Goal: Information Seeking & Learning: Learn about a topic

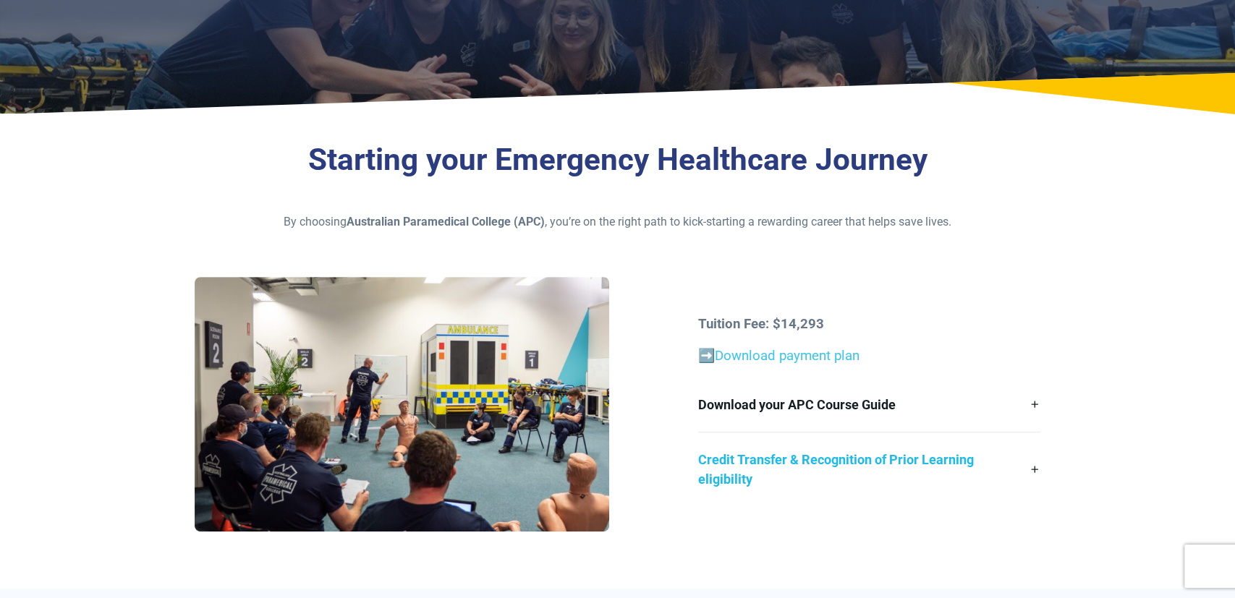
scroll to position [226, 0]
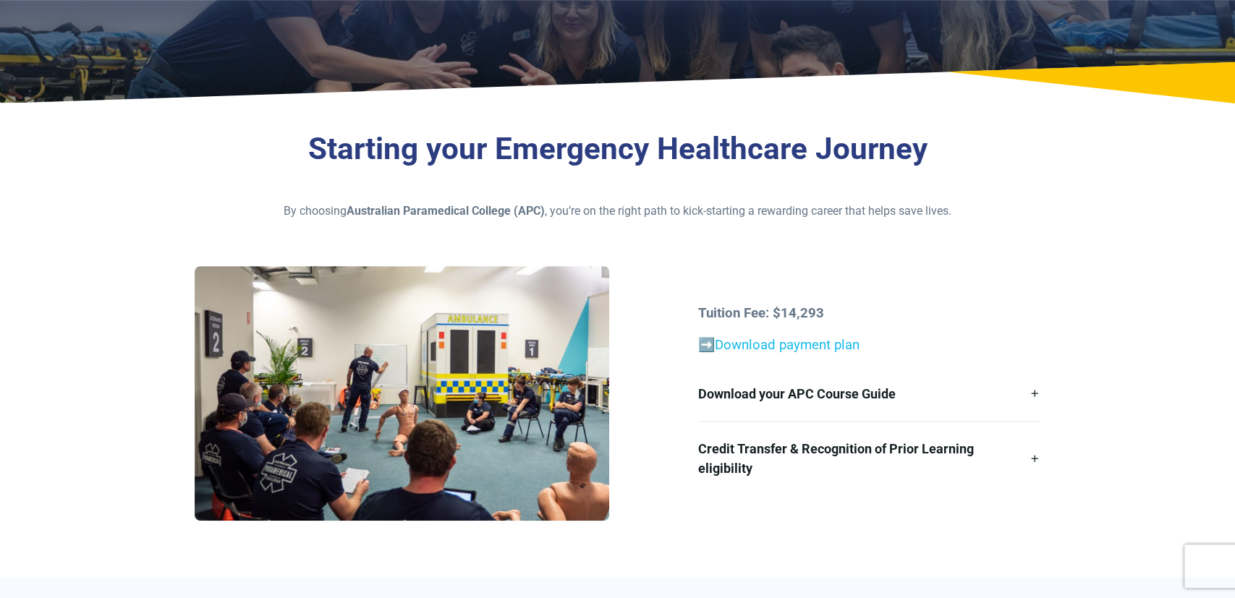
click at [820, 342] on link "➡️Download payment plan" at bounding box center [778, 345] width 161 height 16
click at [934, 392] on link "Download your APC Course Guide" at bounding box center [869, 394] width 342 height 54
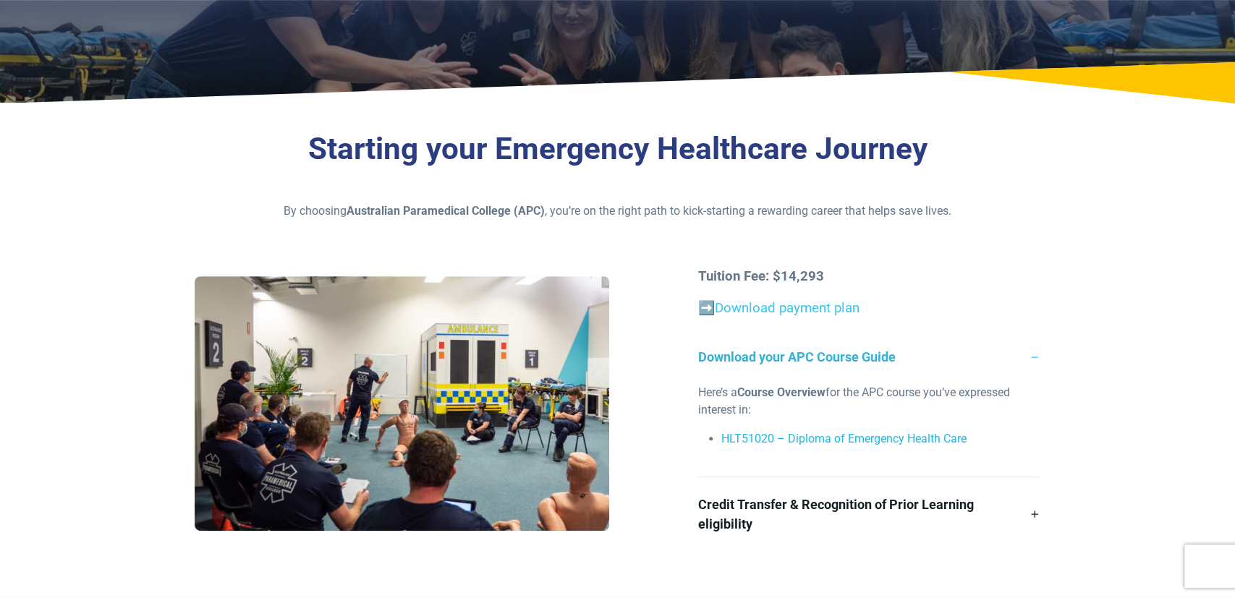
click at [886, 436] on link "HLT51020 – Diploma of Emergency Health Care" at bounding box center [843, 439] width 245 height 14
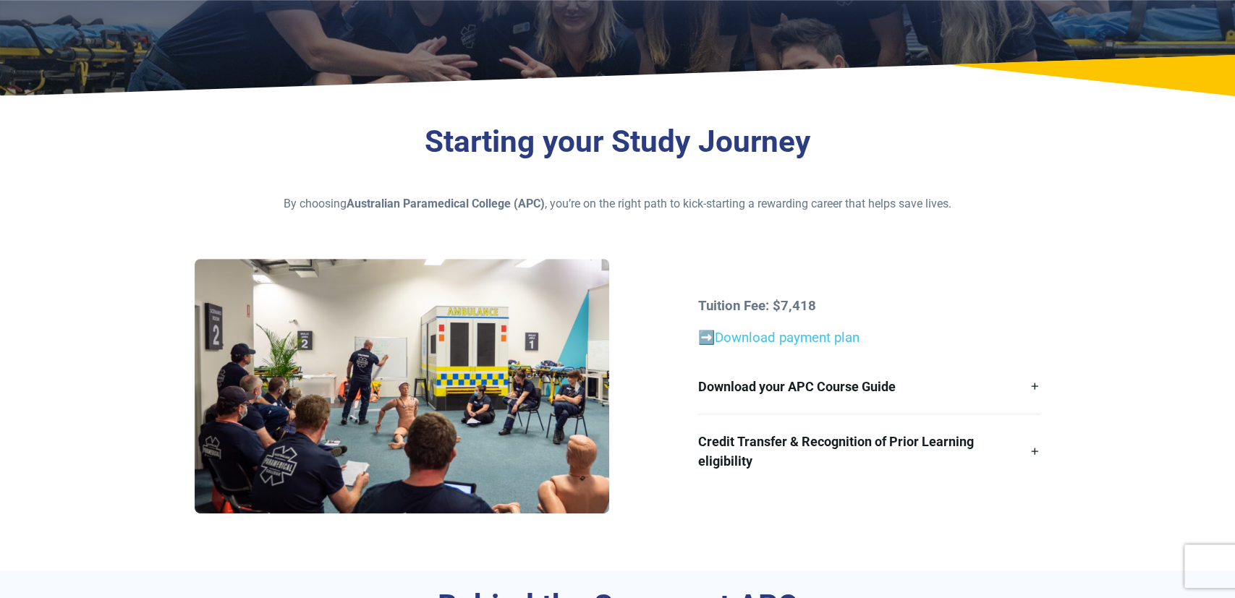
scroll to position [301, 0]
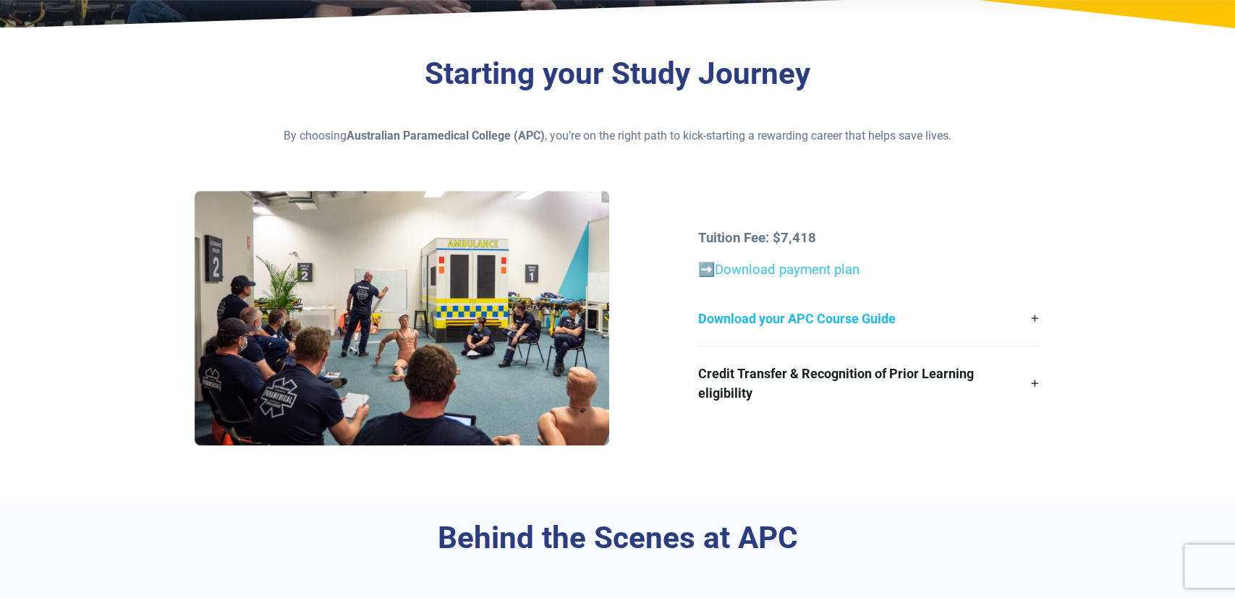
click at [778, 311] on link "Download your APC Course Guide" at bounding box center [869, 319] width 342 height 54
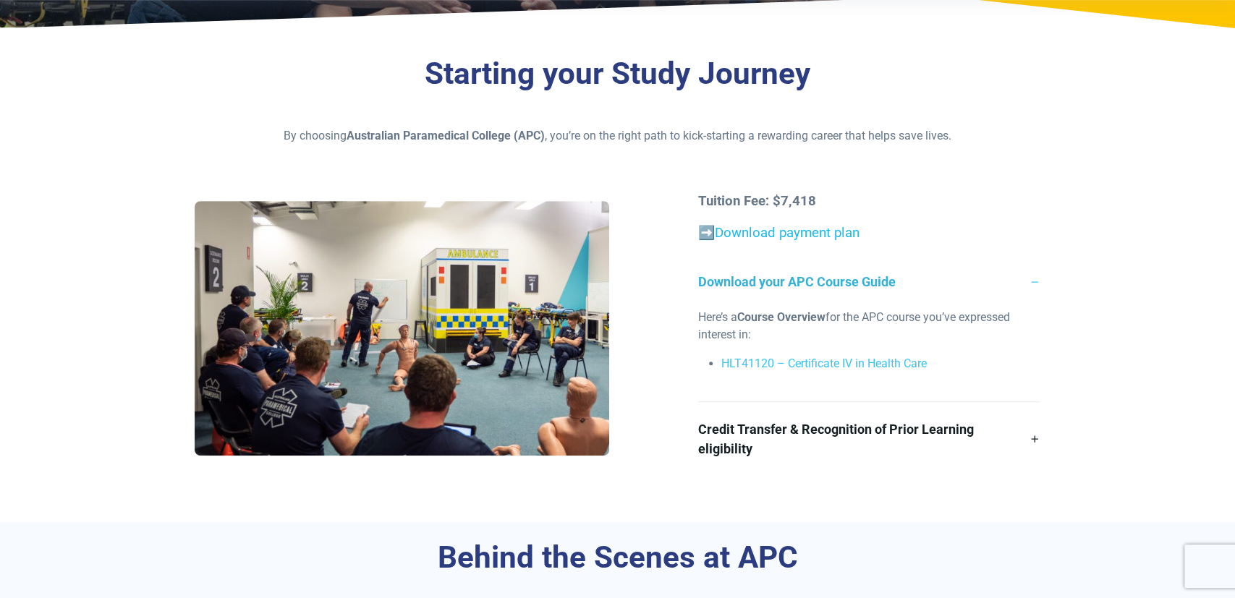
click at [797, 225] on link "Download payment plan" at bounding box center [787, 233] width 145 height 16
click at [879, 368] on link "HLT41120 – Certificate IV in Health Care" at bounding box center [823, 364] width 205 height 14
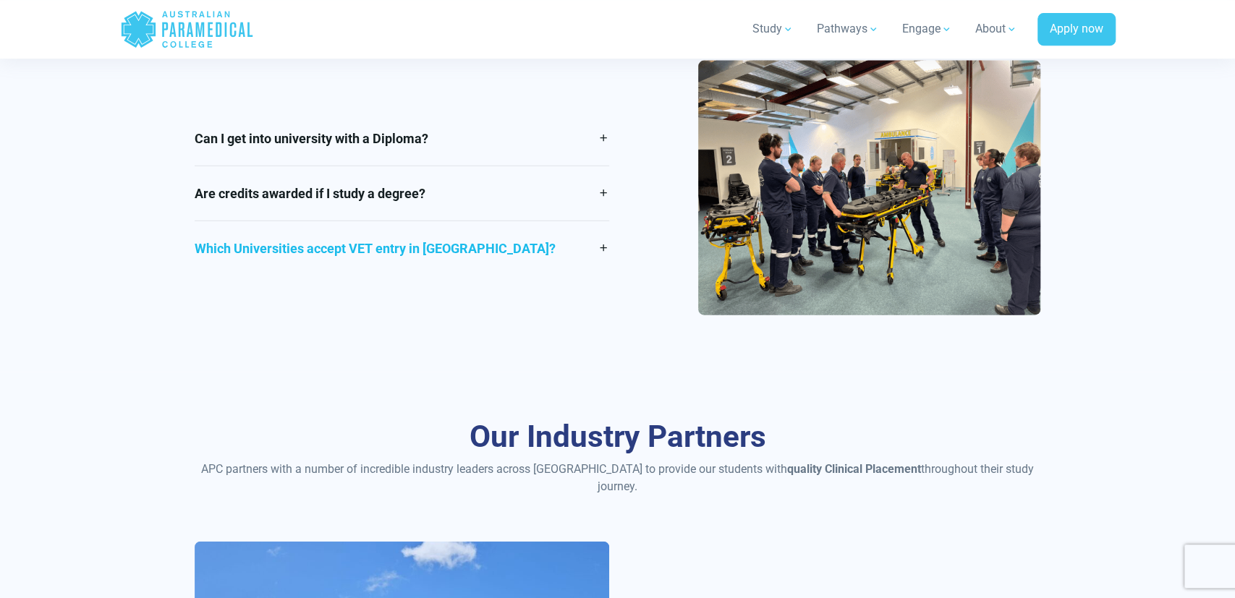
scroll to position [2107, 0]
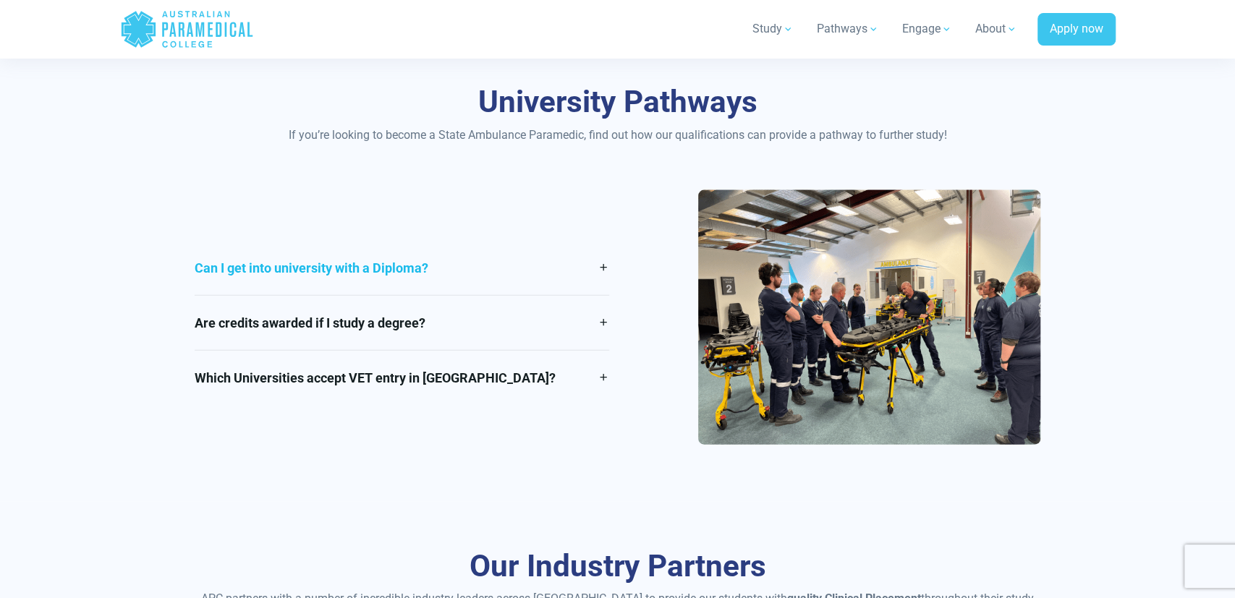
click at [471, 266] on link "Can I get into university with a Diploma?" at bounding box center [402, 268] width 415 height 54
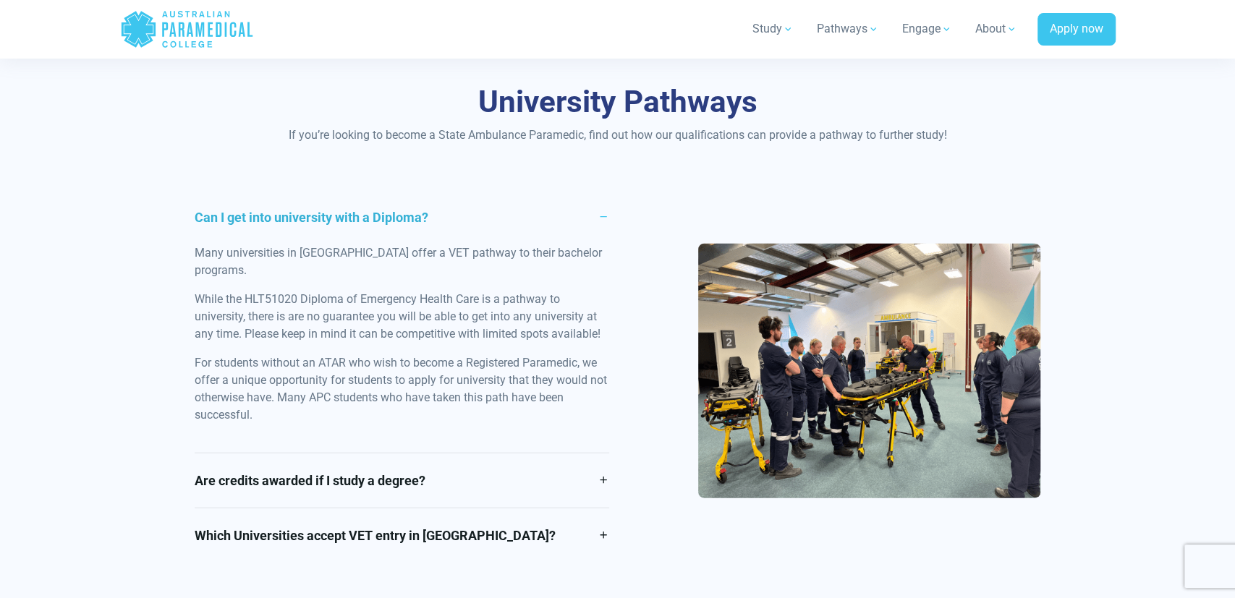
click at [461, 213] on link "Can I get into university with a Diploma?" at bounding box center [402, 217] width 415 height 54
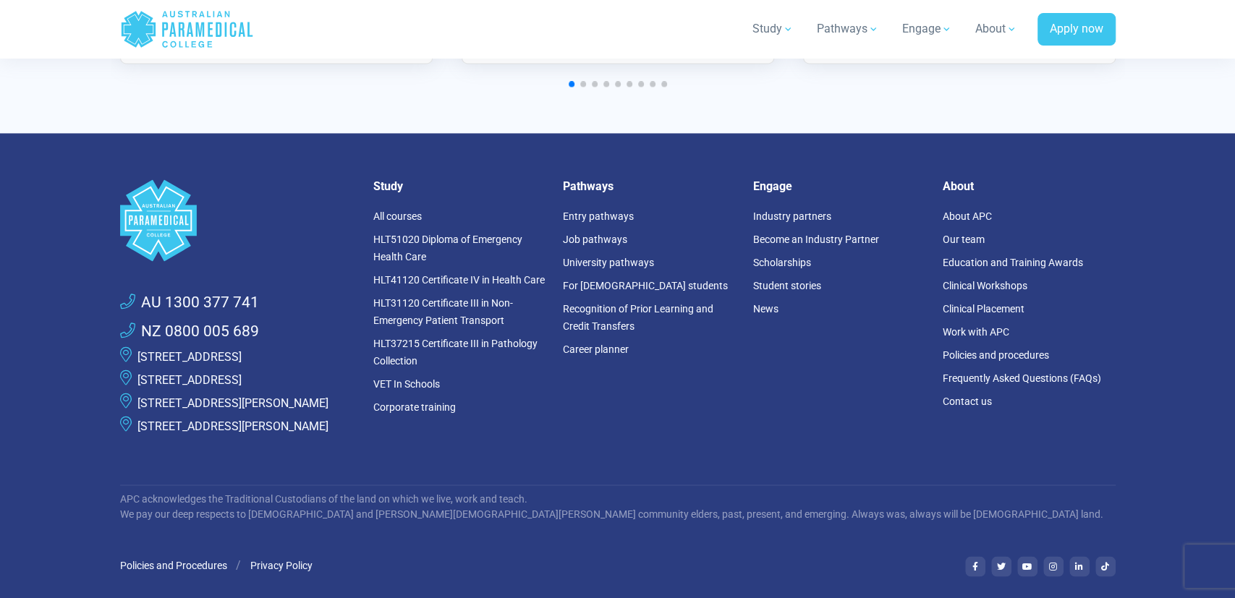
scroll to position [5287, 0]
